Goal: Task Accomplishment & Management: Manage account settings

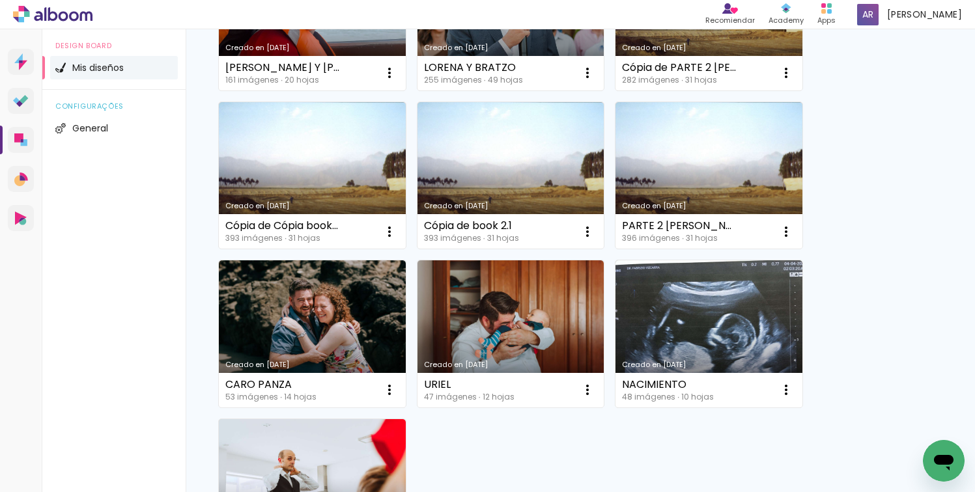
scroll to position [214, 0]
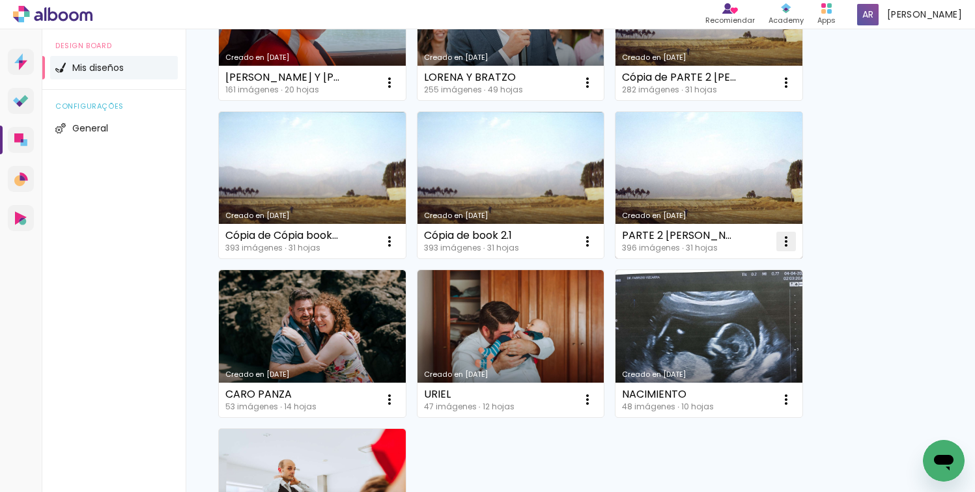
click at [786, 235] on iron-icon at bounding box center [786, 242] width 16 height 16
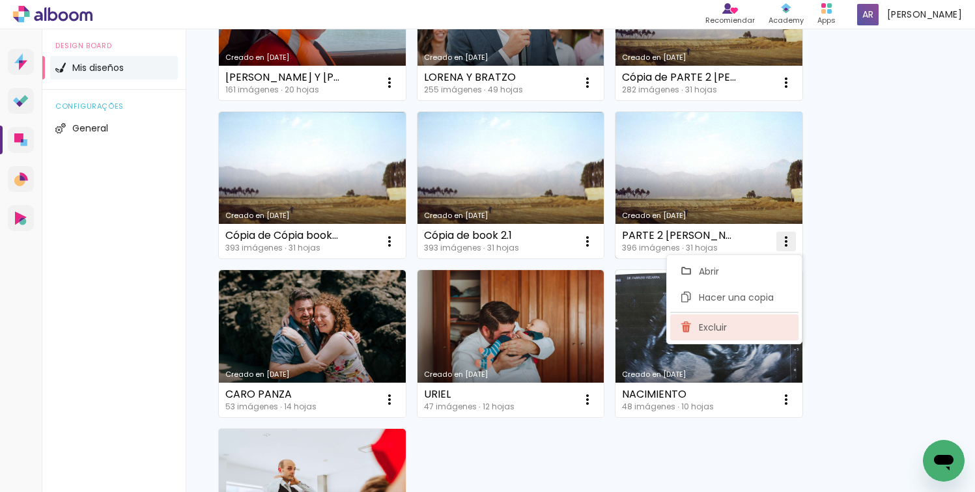
click at [716, 335] on paper-item "Excluir" at bounding box center [734, 328] width 128 height 26
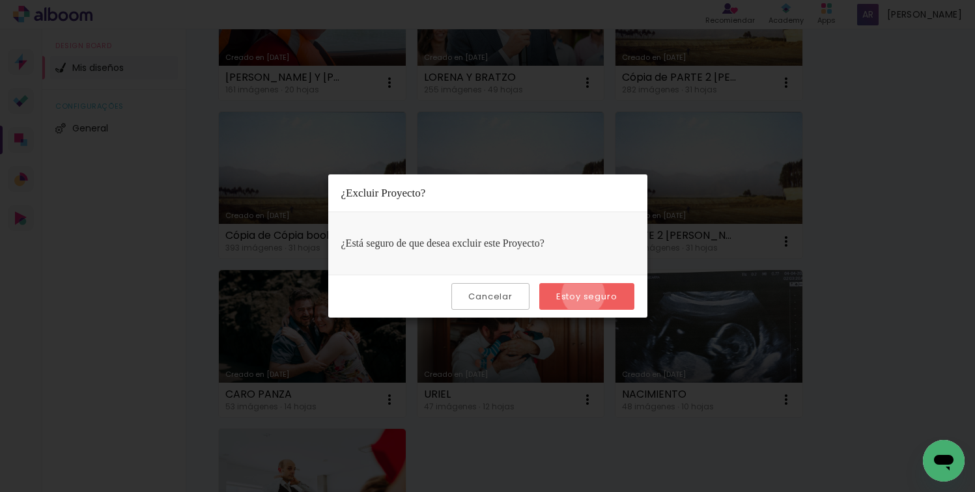
click at [0, 0] on slot "Estoy seguro" at bounding box center [0, 0] width 0 height 0
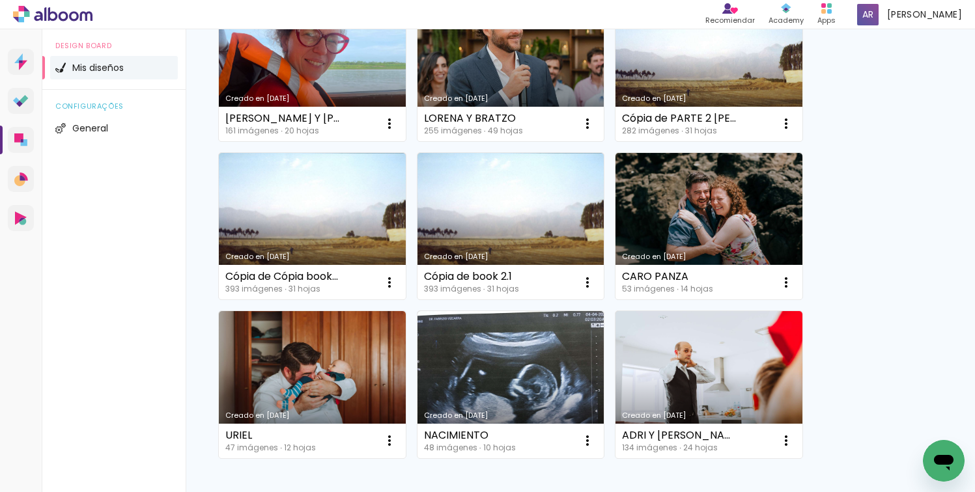
scroll to position [0, 0]
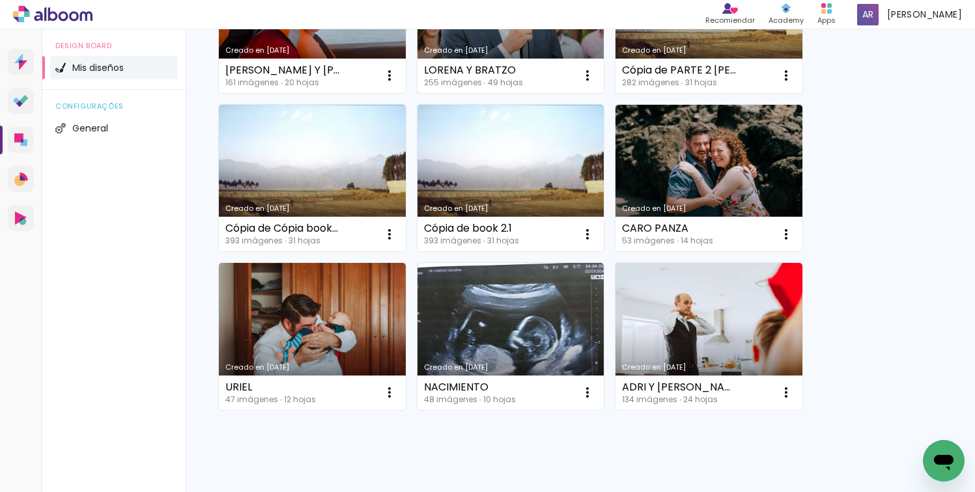
scroll to position [221, 0]
